Goal: Task Accomplishment & Management: Use online tool/utility

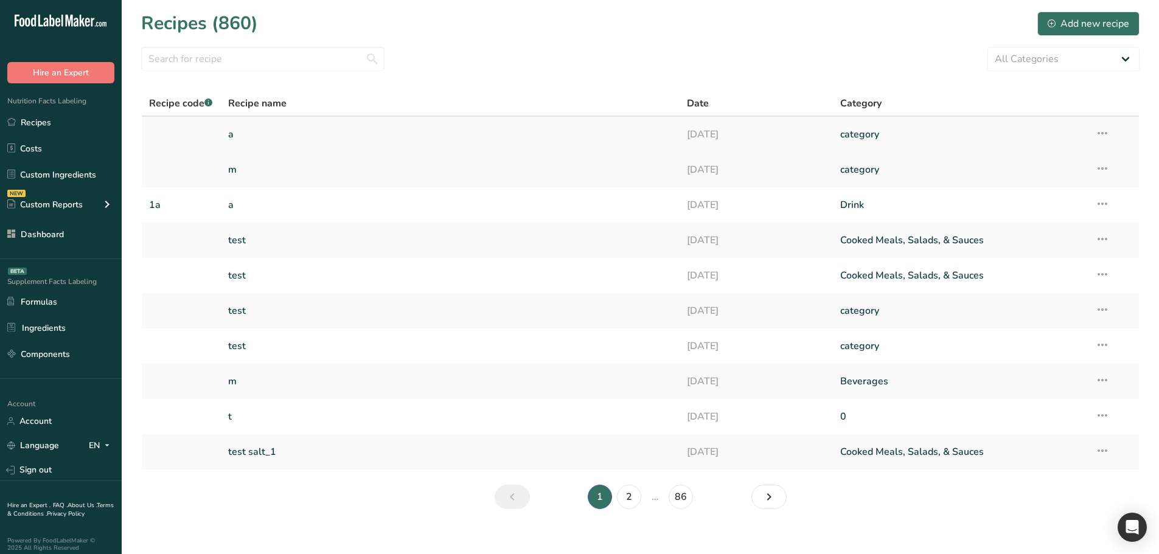
click at [385, 124] on link "a" at bounding box center [450, 135] width 445 height 26
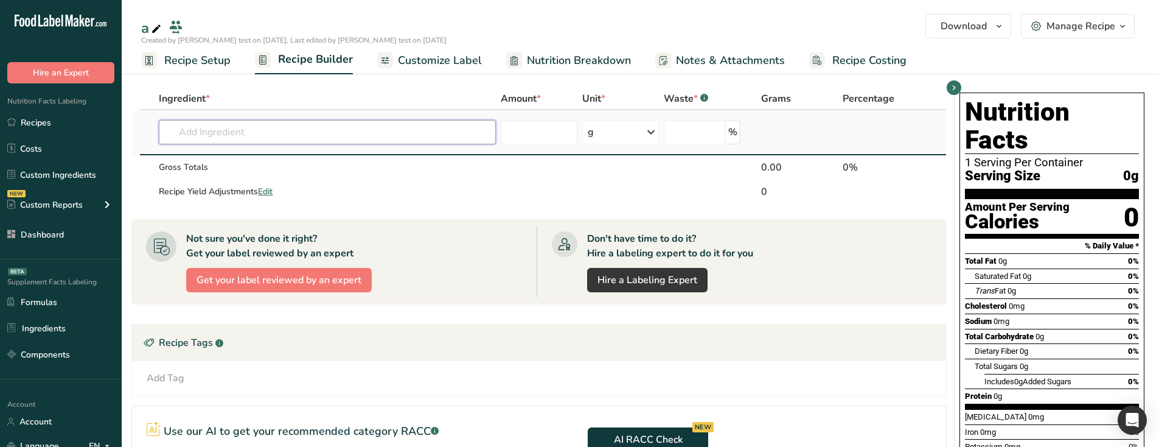
click at [268, 134] on input "text" at bounding box center [327, 132] width 337 height 24
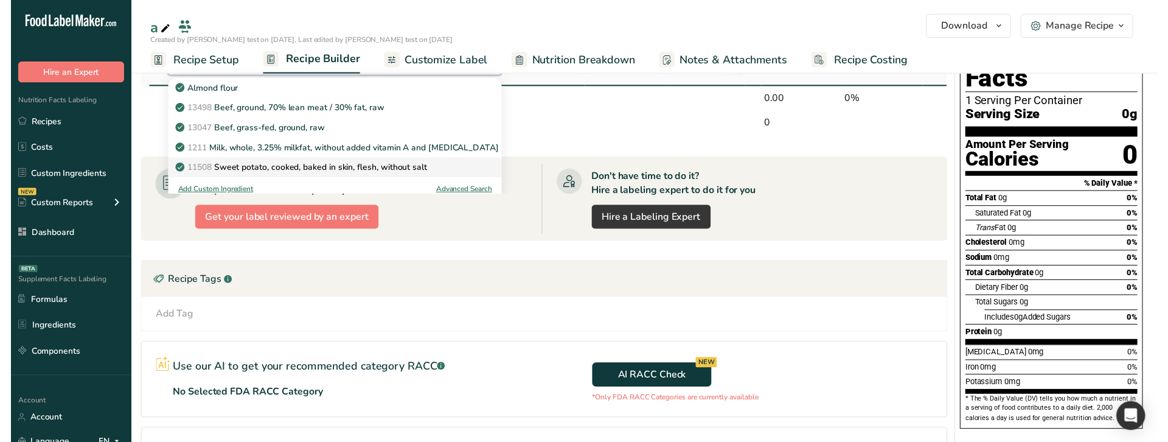
scroll to position [14, 0]
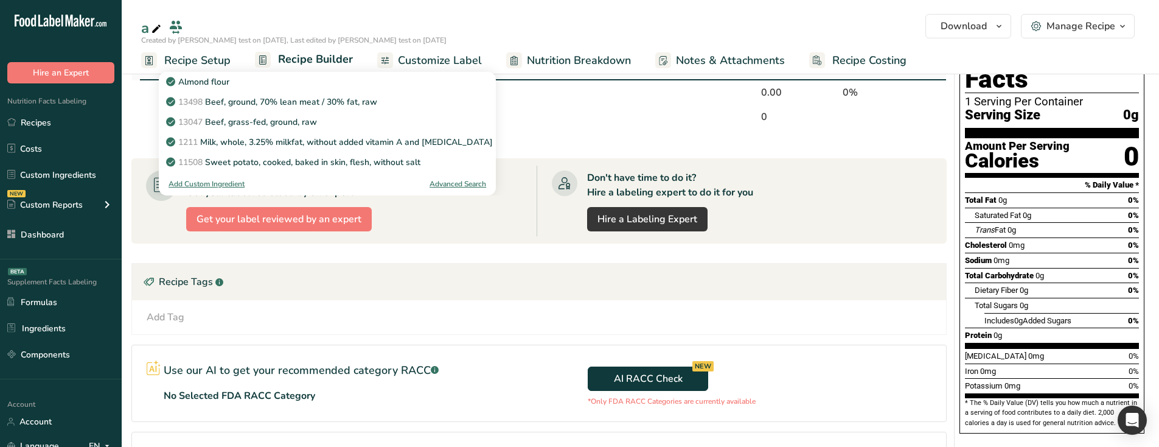
type input "f"
click at [458, 180] on div "Advanced Search" at bounding box center [458, 183] width 57 height 11
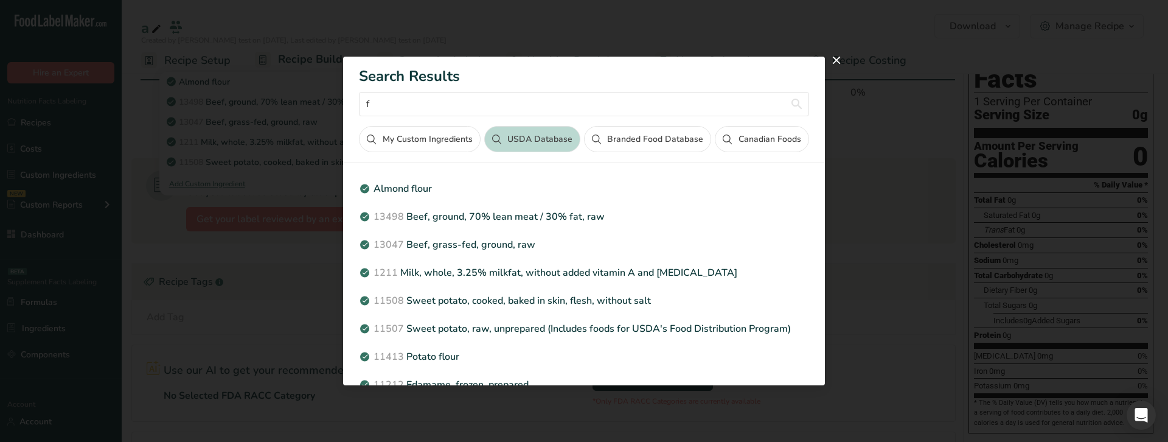
click at [567, 171] on section "Search Results f My Custom Ingredients USDA Database Branded Food Database Cana…" at bounding box center [583, 221] width 481 height 328
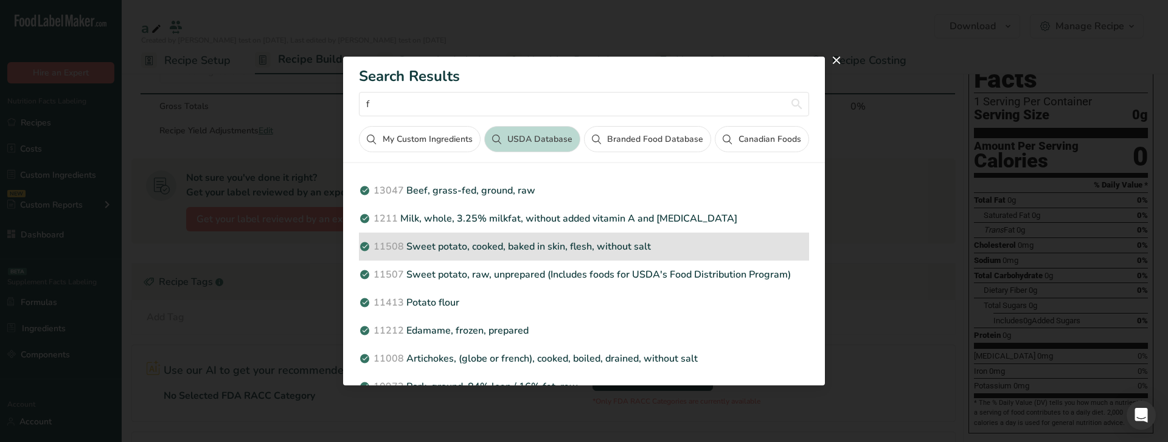
scroll to position [61, 0]
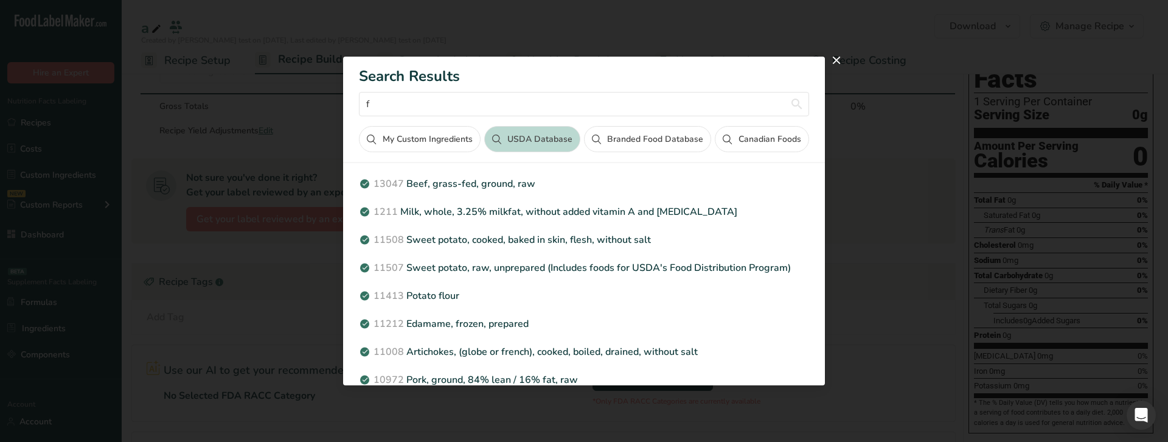
click at [427, 170] on section "Search Results f My Custom Ingredients USDA Database Branded Food Database Cana…" at bounding box center [583, 221] width 481 height 328
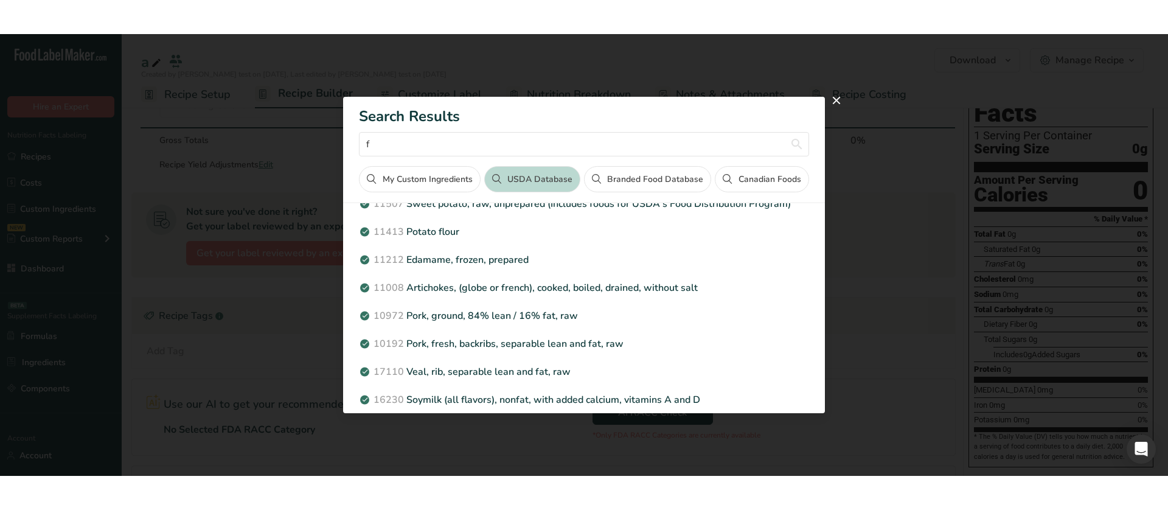
scroll to position [0, 0]
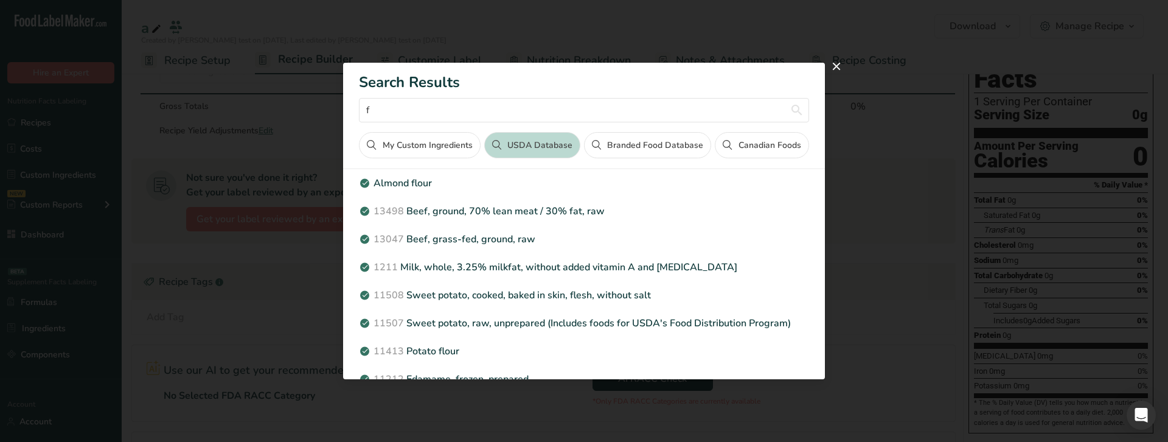
drag, startPoint x: 901, startPoint y: 441, endPoint x: 901, endPoint y: 452, distance: 11.0
click at [901, 452] on html ".a-20{fill:#fff;} Hire an Expert Nutrition Facts Labeling Recipes Costs Custom …" at bounding box center [584, 241] width 1168 height 605
